Goal: Find contact information

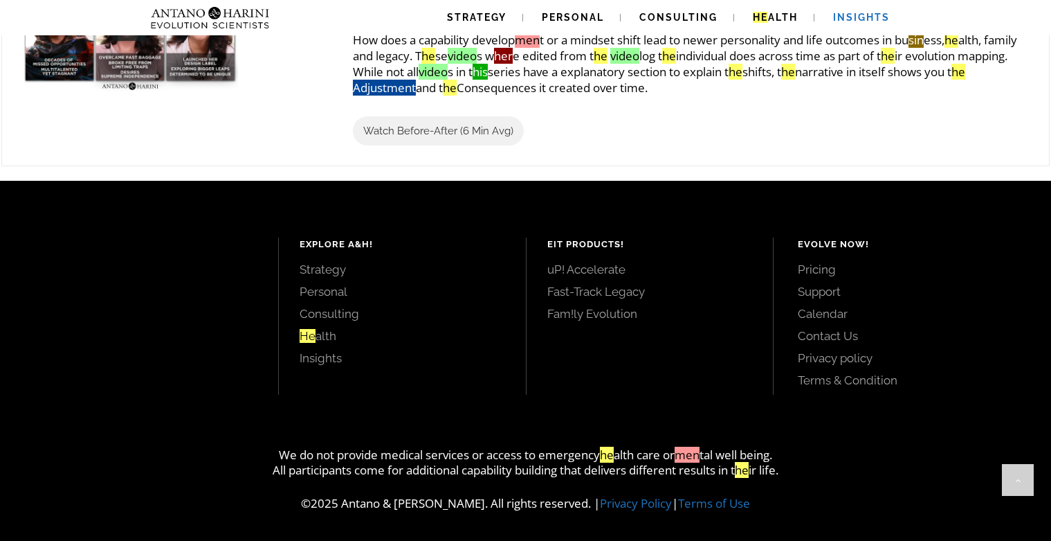
click at [820, 344] on ul "Pricing Support Calendar Contact Us Privacy policy Terms & Condition" at bounding box center [909, 325] width 222 height 126
click at [820, 341] on link "Contact Us" at bounding box center [909, 335] width 222 height 15
